Goal: Navigation & Orientation: Find specific page/section

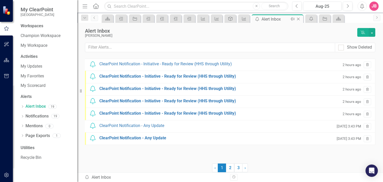
click at [297, 17] on icon "Close" at bounding box center [297, 19] width 5 height 4
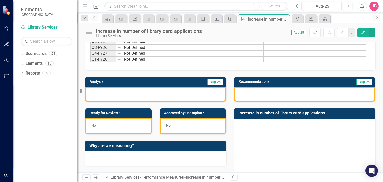
scroll to position [26, 0]
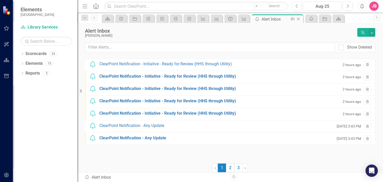
click at [299, 17] on icon "Close" at bounding box center [297, 19] width 5 height 4
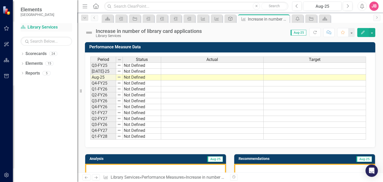
click at [36, 26] on link "Scorecard Library Services" at bounding box center [46, 27] width 51 height 6
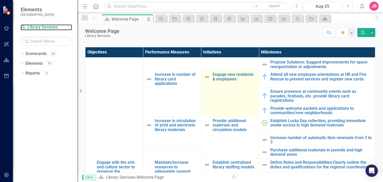
scroll to position [129, 0]
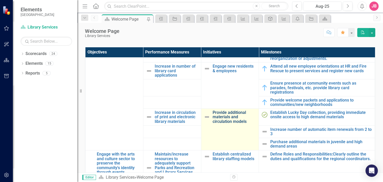
click at [227, 118] on link "Provide additional materials and circulation models" at bounding box center [234, 117] width 44 height 14
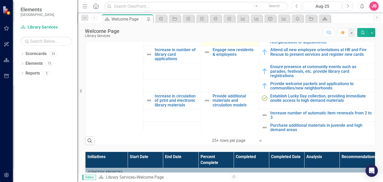
scroll to position [103, 0]
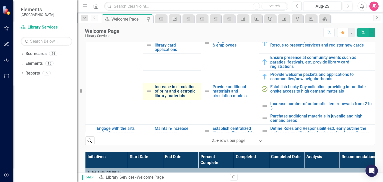
click at [172, 89] on link "Increase in circulation of print and electronic library materials" at bounding box center [177, 92] width 44 height 14
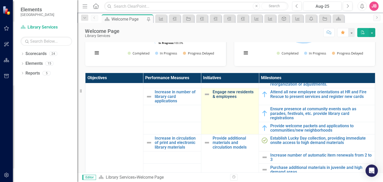
scroll to position [154, 0]
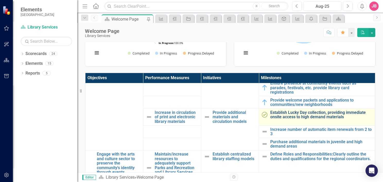
click at [317, 113] on link "Establish Lucky Day collection, providing immediate onsite access to high deman…" at bounding box center [321, 114] width 102 height 9
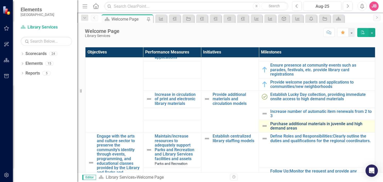
scroll to position [154, 0]
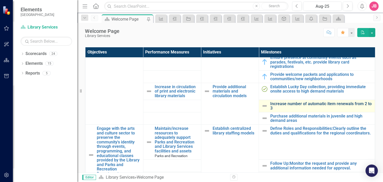
click at [299, 104] on link "Increase number of automatic item renewals from 2 to 3" at bounding box center [321, 106] width 102 height 9
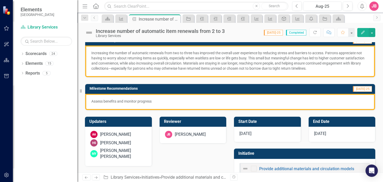
scroll to position [77, 0]
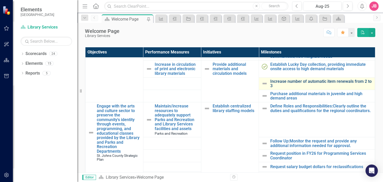
scroll to position [180, 0]
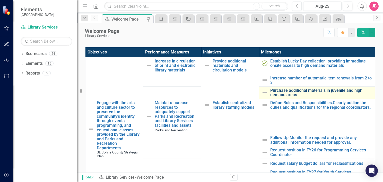
click at [285, 91] on link "Purchase additional materials in juvenile and high demand areas" at bounding box center [321, 92] width 102 height 9
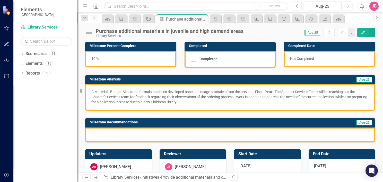
scroll to position [51, 0]
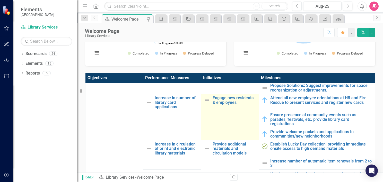
scroll to position [154, 0]
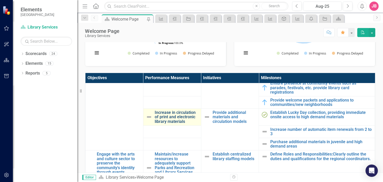
click at [173, 116] on link "Increase in circulation of print and electronic library materials" at bounding box center [177, 117] width 44 height 14
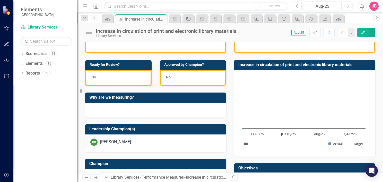
scroll to position [125, 0]
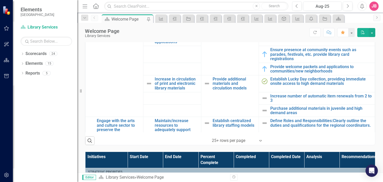
scroll to position [111, 0]
click at [174, 83] on link "Increase in circulation of print and electronic library materials" at bounding box center [177, 84] width 44 height 14
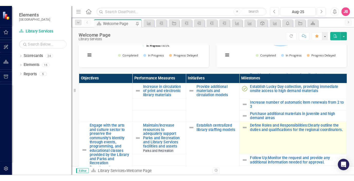
scroll to position [154, 0]
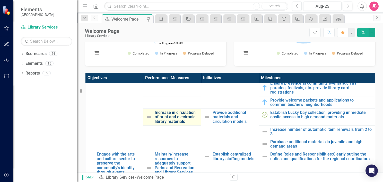
click at [176, 118] on link "Increase in circulation of print and electronic library materials" at bounding box center [177, 117] width 44 height 14
